Goal: Information Seeking & Learning: Learn about a topic

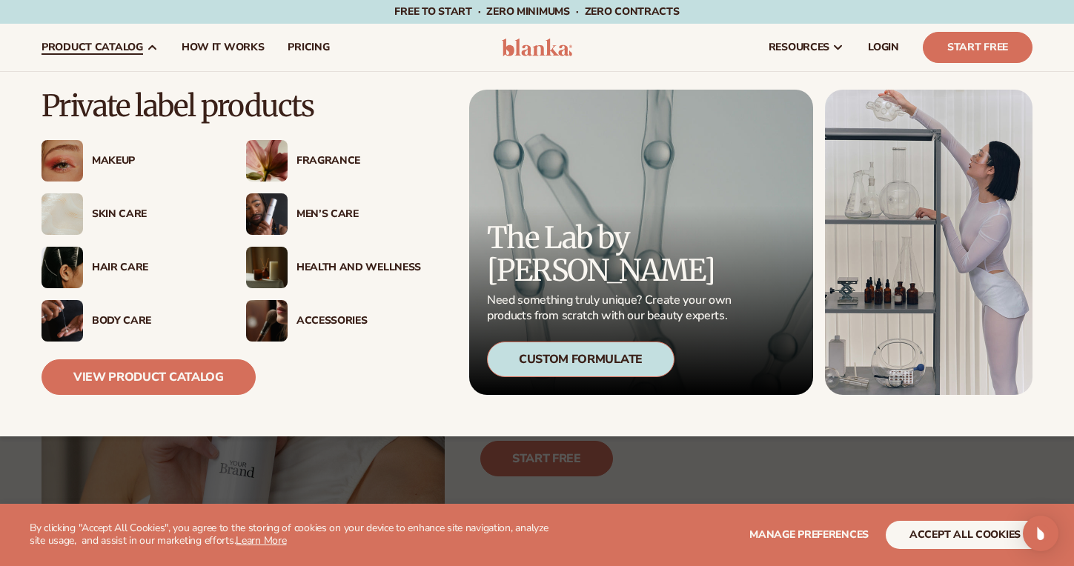
click at [135, 47] on span "product catalog" at bounding box center [92, 47] width 102 height 12
click at [129, 308] on div "Body Care" at bounding box center [128, 320] width 175 height 41
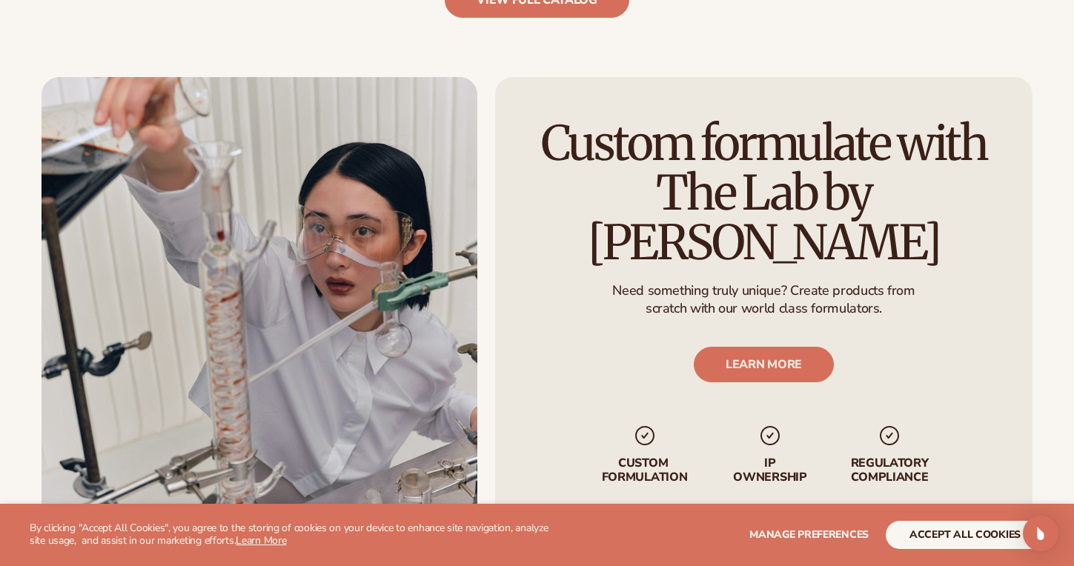
scroll to position [1749, 0]
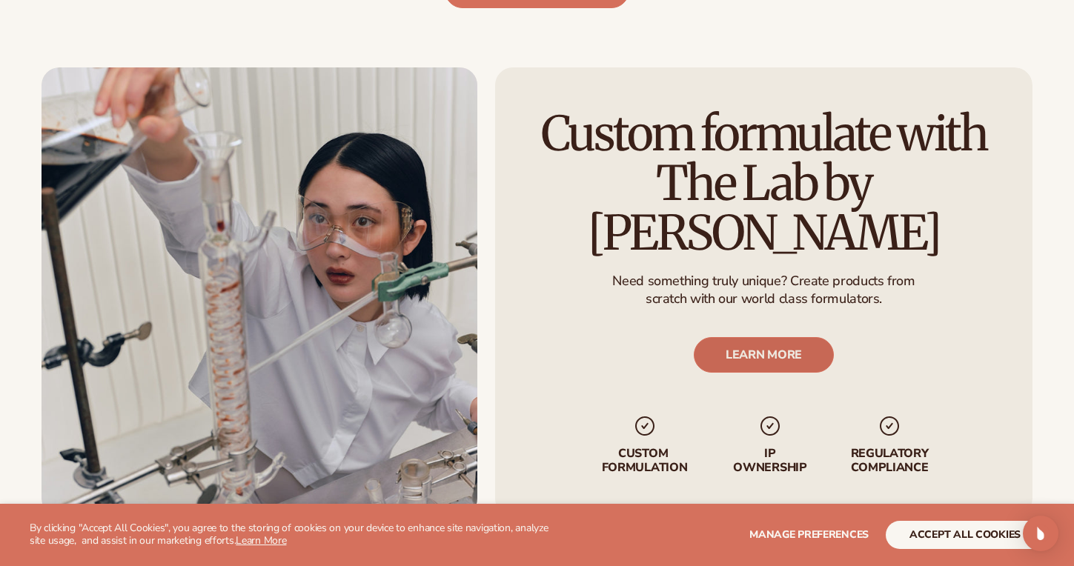
click at [764, 343] on link "LEARN MORE" at bounding box center [764, 355] width 140 height 36
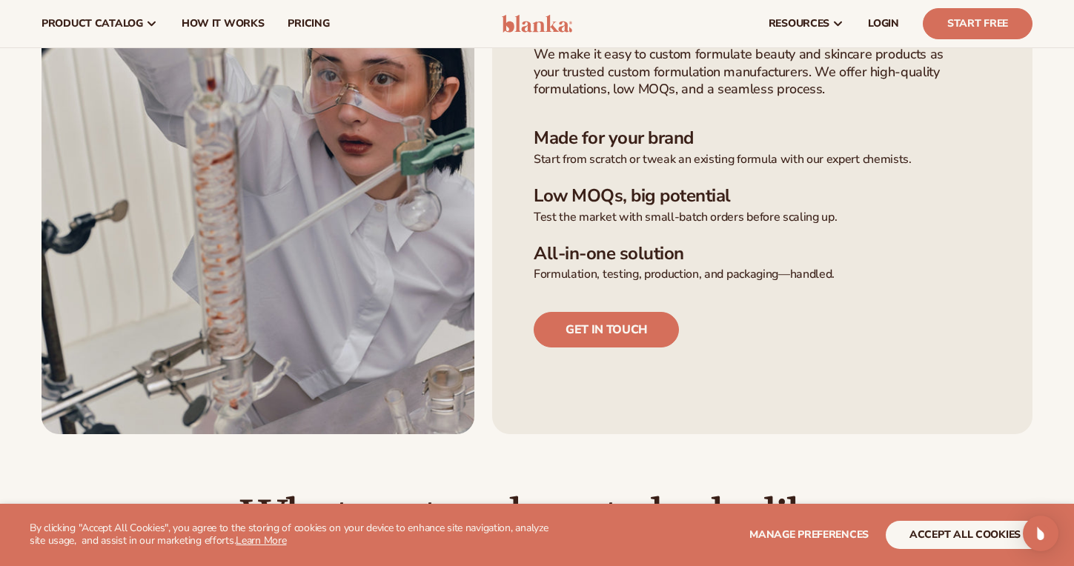
scroll to position [451, 0]
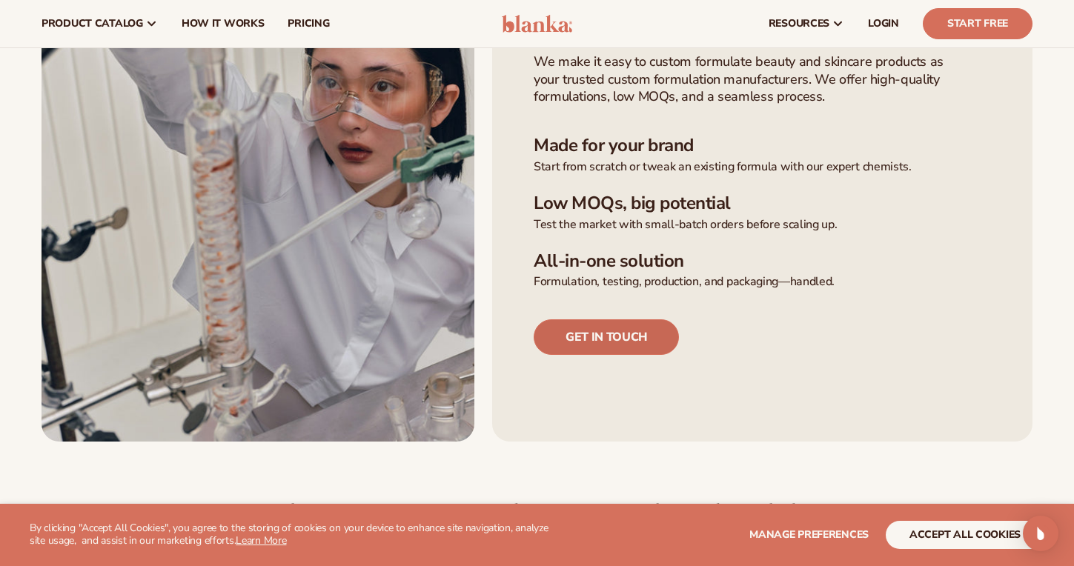
click at [627, 332] on link "Get in touch" at bounding box center [606, 337] width 145 height 36
